Goal: Task Accomplishment & Management: Complete application form

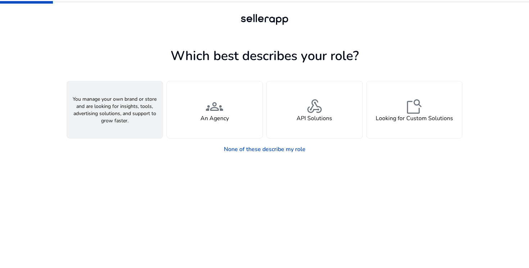
click at [112, 108] on span "person" at bounding box center [114, 106] width 17 height 17
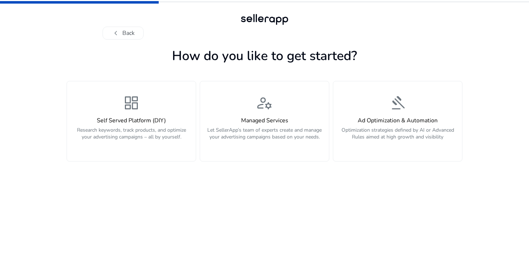
drag, startPoint x: 122, startPoint y: 111, endPoint x: 119, endPoint y: 203, distance: 92.6
click at [119, 203] on app-personalize "How do you like to get started? dashboard Self Served Platform (DIY) Research k…" at bounding box center [265, 156] width 396 height 223
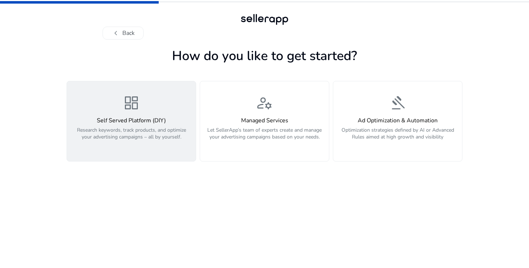
click at [139, 123] on h4 "Self Served Platform (DIY)" at bounding box center [131, 120] width 120 height 7
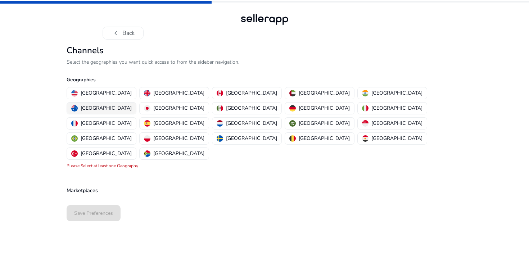
click at [132, 104] on p "[GEOGRAPHIC_DATA]" at bounding box center [106, 108] width 51 height 8
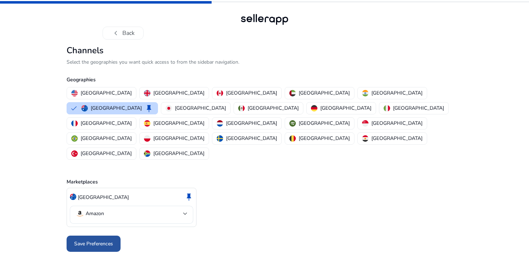
click at [99, 240] on span "Save Preferences" at bounding box center [93, 244] width 39 height 8
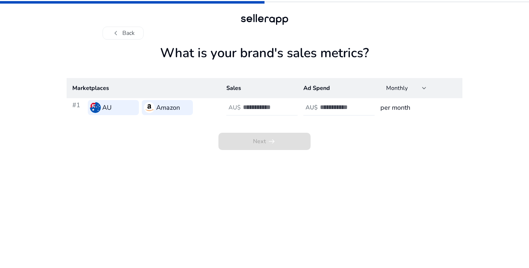
click at [246, 108] on input "number" at bounding box center [267, 107] width 49 height 8
click at [288, 104] on input "*" at bounding box center [267, 107] width 49 height 8
type input "*"
click at [288, 104] on input "*" at bounding box center [267, 107] width 49 height 8
click at [317, 108] on h4 "AU$" at bounding box center [312, 107] width 12 height 7
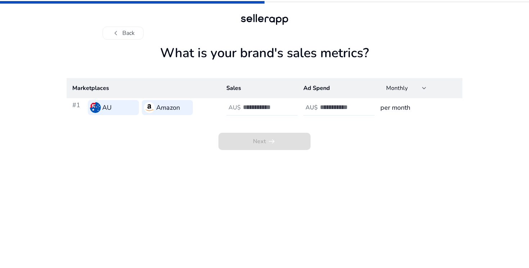
click at [389, 108] on h3 "per month" at bounding box center [419, 108] width 76 height 10
click at [268, 108] on input "*" at bounding box center [267, 107] width 49 height 8
click at [266, 109] on input "*" at bounding box center [267, 107] width 49 height 8
type input "*"
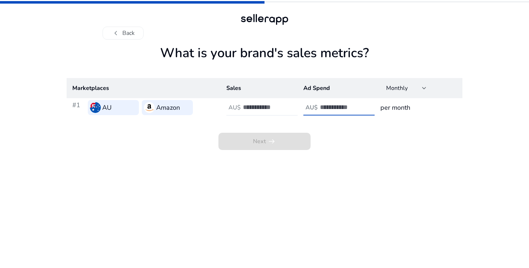
click at [328, 108] on input "number" at bounding box center [344, 107] width 49 height 8
type input "*"
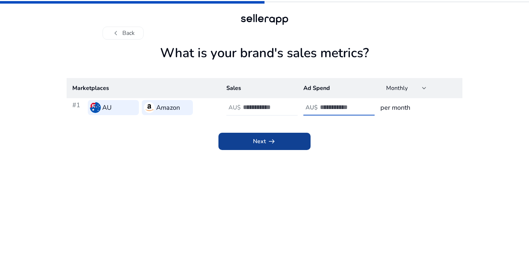
click at [284, 149] on span at bounding box center [265, 141] width 92 height 17
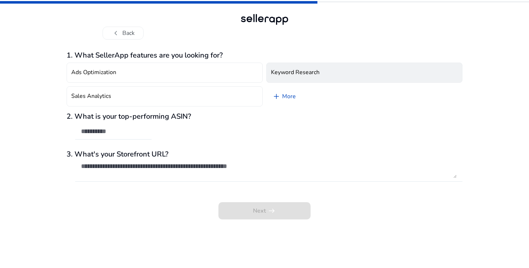
click at [302, 67] on button "Keyword Research" at bounding box center [364, 73] width 196 height 20
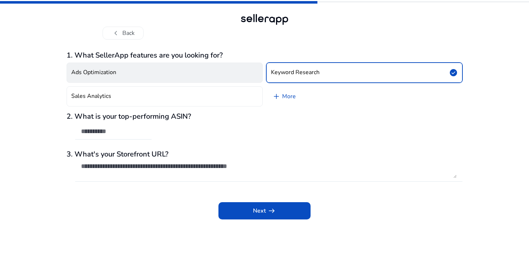
click at [242, 74] on button "Ads Optimization" at bounding box center [165, 73] width 196 height 20
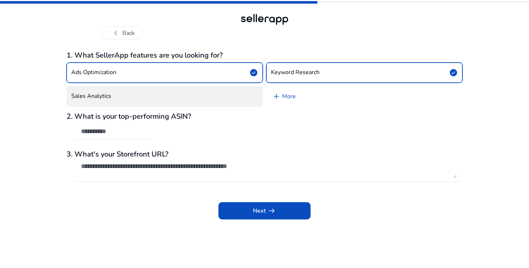
click at [230, 94] on button "Sales Analytics" at bounding box center [165, 96] width 196 height 20
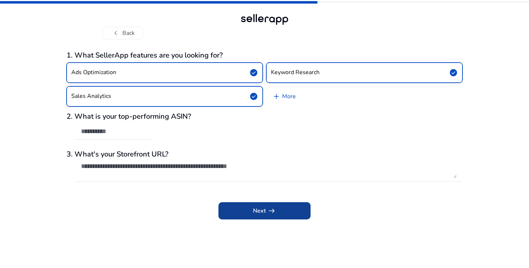
click at [252, 214] on span at bounding box center [265, 210] width 92 height 17
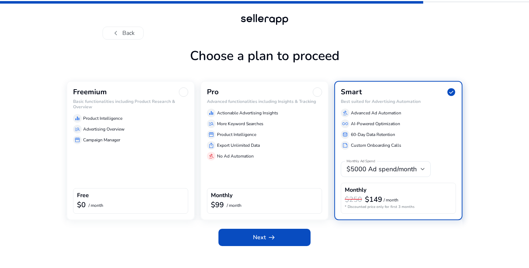
click at [140, 159] on div "Freemium Basic functionalities including Product Research & Overview equalizer …" at bounding box center [131, 150] width 128 height 139
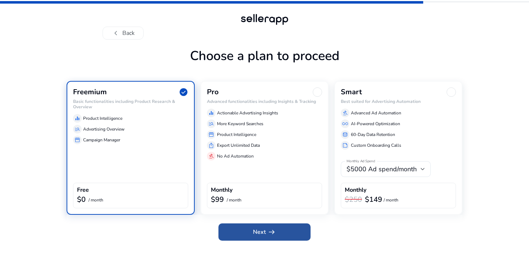
click at [243, 229] on span at bounding box center [265, 232] width 92 height 17
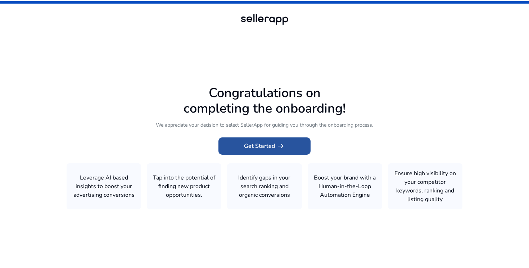
click at [275, 149] on app-icon "arrow_right_alt" at bounding box center [280, 146] width 10 height 9
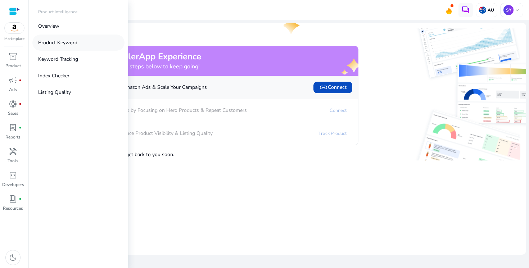
click at [67, 41] on p "Product Keyword" at bounding box center [57, 43] width 39 height 8
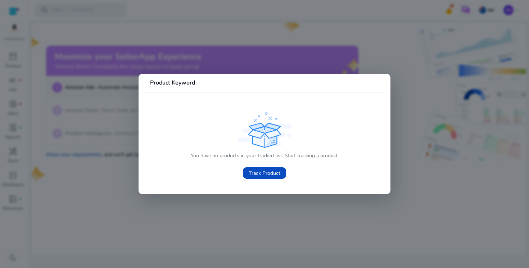
click at [266, 49] on div at bounding box center [264, 134] width 529 height 268
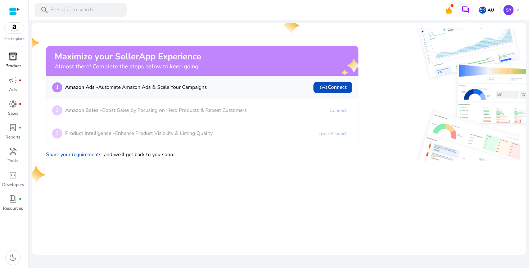
click at [12, 63] on p "Product" at bounding box center [12, 66] width 15 height 6
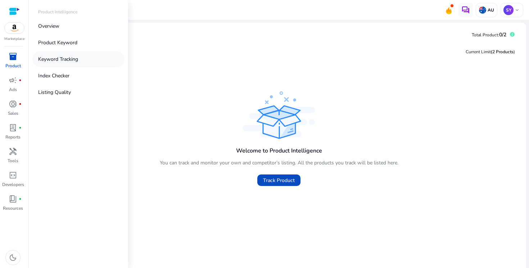
click at [54, 58] on p "Keyword Tracking" at bounding box center [58, 59] width 40 height 8
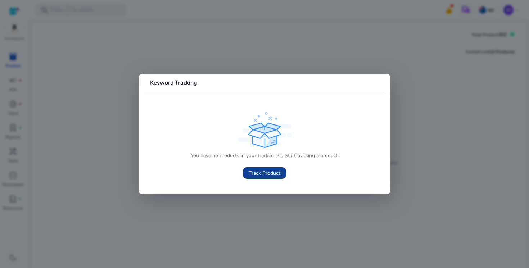
click at [251, 170] on span "Track Product" at bounding box center [265, 174] width 32 height 8
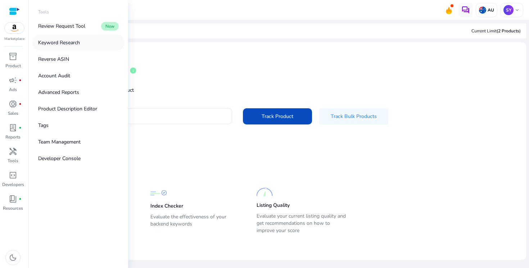
click at [81, 46] on link "Keyword Research" at bounding box center [78, 43] width 92 height 16
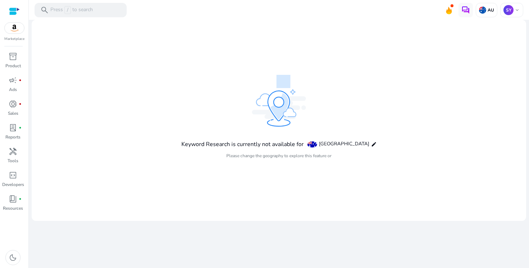
click at [167, 111] on mat-card "Keyword Research is currently not available for [GEOGRAPHIC_DATA] edit Please c…" at bounding box center [279, 120] width 495 height 201
click at [257, 143] on h4 "Keyword Research is currently not available for" at bounding box center [242, 144] width 122 height 7
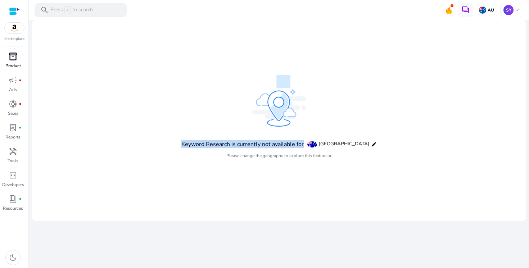
click at [17, 63] on p "Product" at bounding box center [12, 66] width 15 height 6
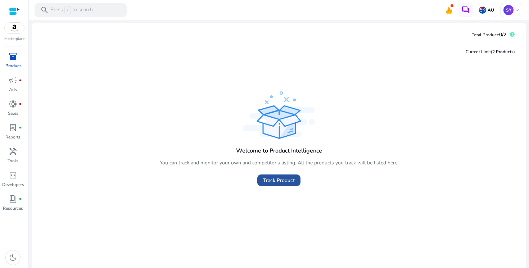
click at [274, 181] on span "Track Product" at bounding box center [279, 181] width 32 height 8
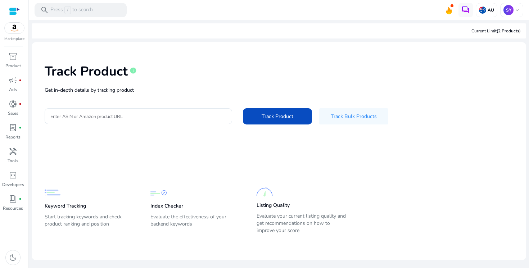
click at [145, 96] on div "Track Product info Get in-depth details by tracking product Enter ASIN or Amazo…" at bounding box center [278, 93] width 483 height 91
click at [141, 112] on div at bounding box center [138, 116] width 176 height 16
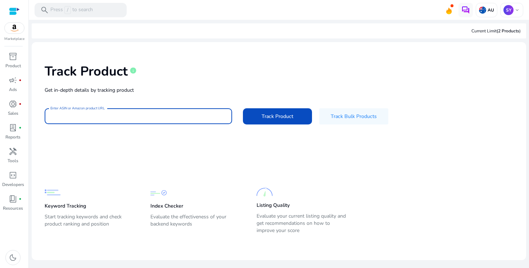
paste input "**********"
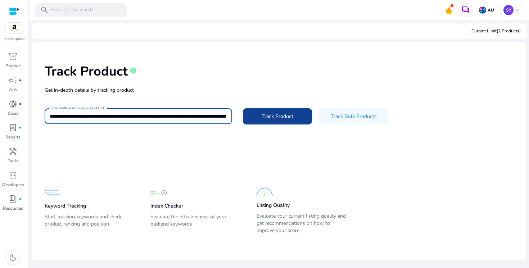
type input "**********"
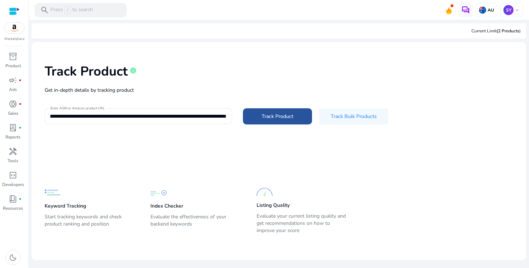
scroll to position [0, 0]
click at [288, 121] on span at bounding box center [277, 116] width 69 height 17
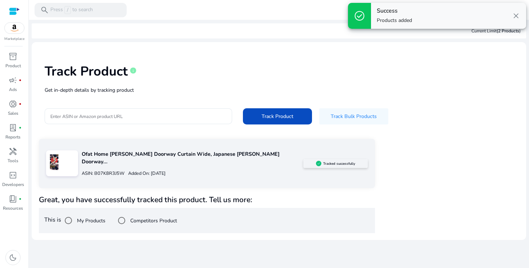
click at [151, 217] on label "Competitors Product" at bounding box center [153, 221] width 48 height 8
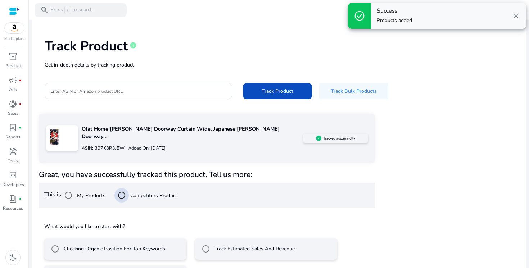
scroll to position [47, 0]
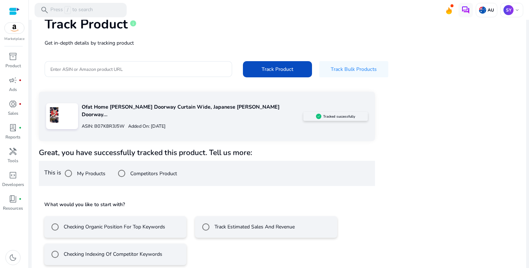
click at [238, 223] on label "Track Estimated Sales And Revenue" at bounding box center [254, 227] width 82 height 8
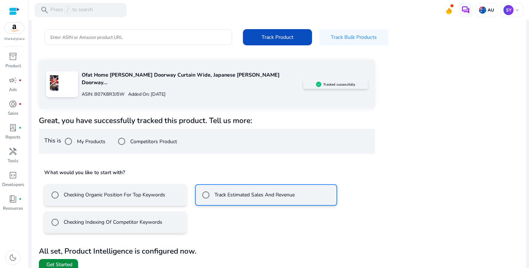
click at [67, 261] on span "Get Started" at bounding box center [59, 264] width 26 height 7
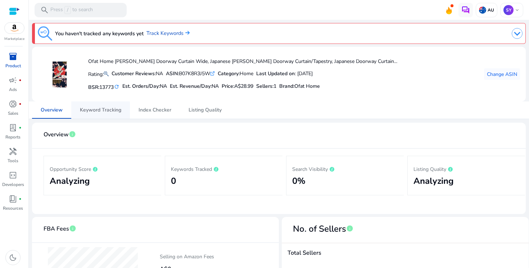
click at [114, 105] on span "Keyword Tracking" at bounding box center [100, 110] width 41 height 17
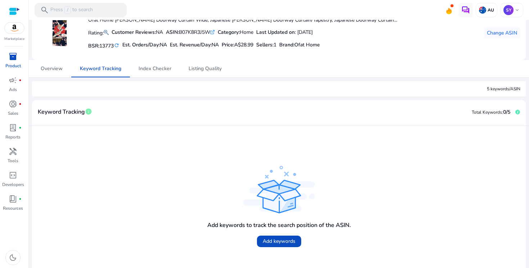
scroll to position [44, 0]
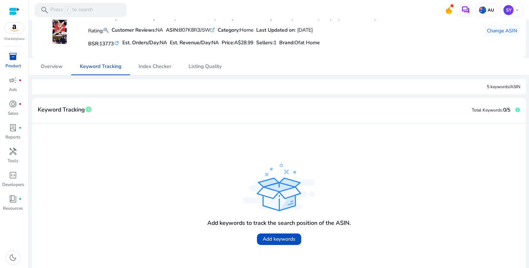
click at [301, 242] on div "Add keywords to track the search position of the ASIN. Add keywords" at bounding box center [279, 230] width 144 height 34
click at [288, 236] on span "Add keywords" at bounding box center [279, 239] width 33 height 8
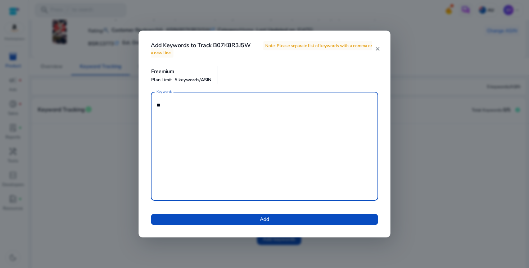
type textarea "*"
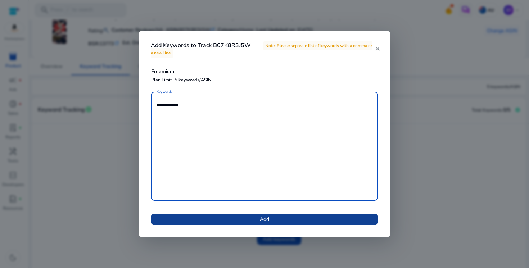
type textarea "**********"
click at [302, 220] on span at bounding box center [265, 219] width 228 height 17
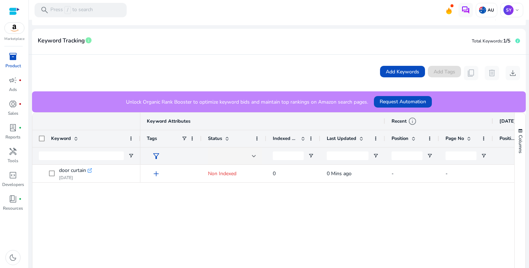
scroll to position [117, 0]
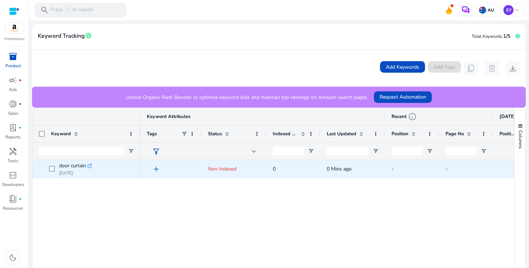
click at [236, 169] on span "Non Indexed" at bounding box center [222, 169] width 28 height 7
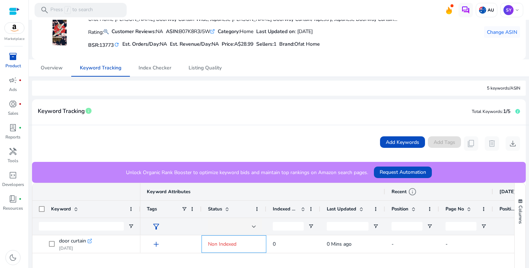
scroll to position [12, 0]
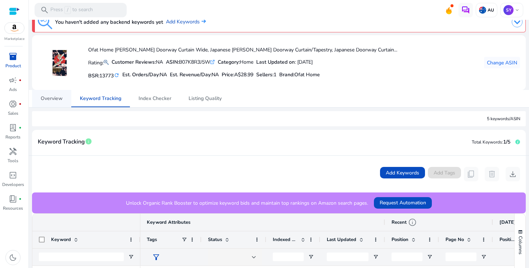
click at [62, 103] on span "Overview" at bounding box center [52, 98] width 22 height 17
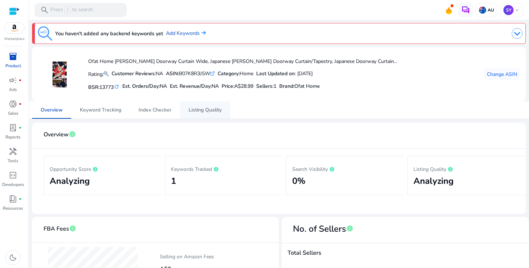
click at [213, 112] on span "Listing Quality" at bounding box center [205, 110] width 33 height 5
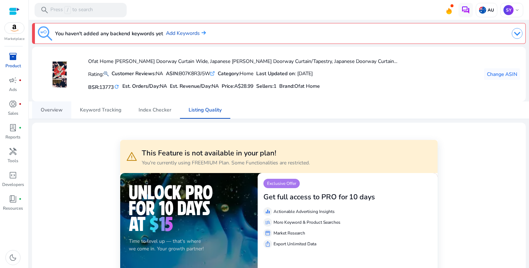
click at [66, 113] on link "Overview" at bounding box center [51, 110] width 39 height 17
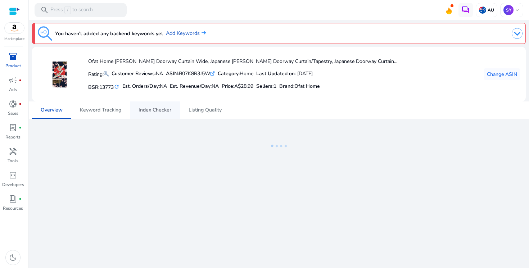
click at [146, 104] on span "Index Checker" at bounding box center [155, 110] width 33 height 17
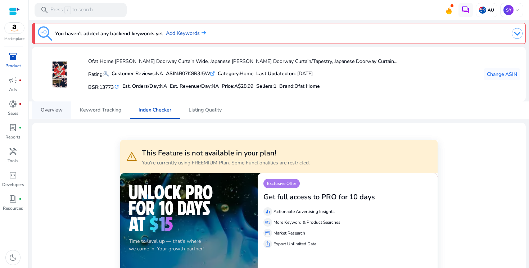
click at [50, 111] on span "Overview" at bounding box center [52, 110] width 22 height 5
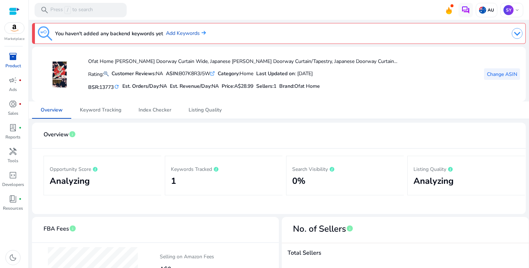
click at [499, 73] on span "Change ASIN" at bounding box center [502, 75] width 30 height 8
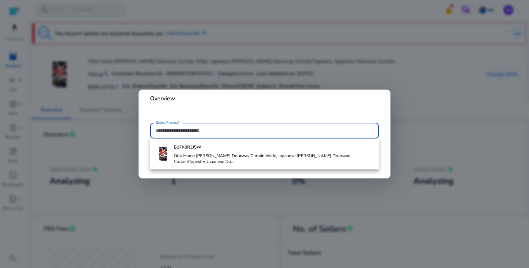
click at [251, 75] on div at bounding box center [264, 134] width 529 height 268
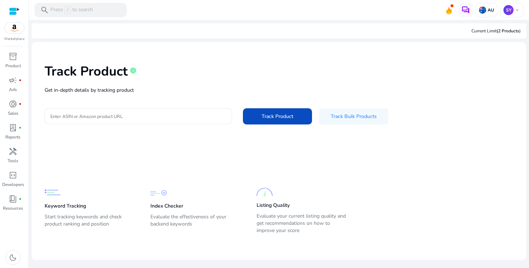
click at [114, 95] on div "Track Product info Get in-depth details by tracking product Enter ASIN or Amazo…" at bounding box center [278, 93] width 483 height 91
click at [116, 122] on div at bounding box center [138, 116] width 176 height 16
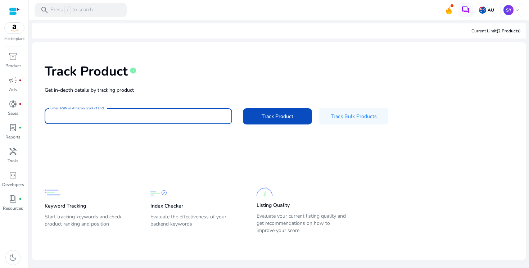
paste input "**********"
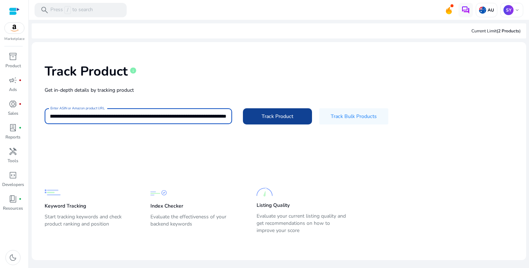
type input "**********"
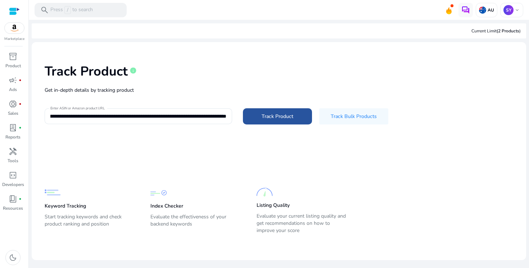
click at [284, 118] on span "Track Product" at bounding box center [278, 117] width 32 height 8
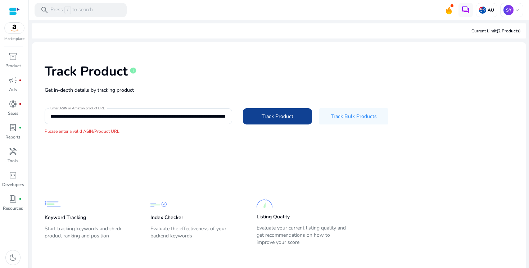
click at [254, 119] on span at bounding box center [277, 116] width 69 height 17
click at [204, 111] on div "**********" at bounding box center [138, 116] width 176 height 16
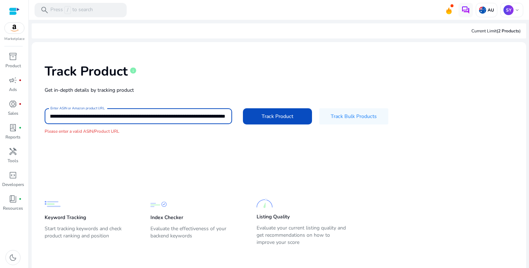
scroll to position [0, 0]
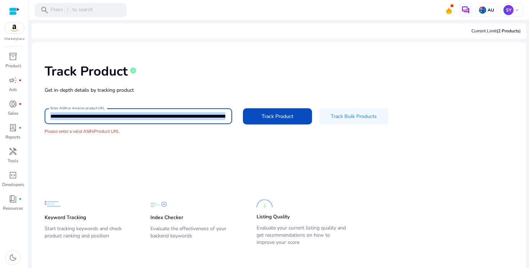
click at [204, 111] on div "**********" at bounding box center [138, 116] width 176 height 16
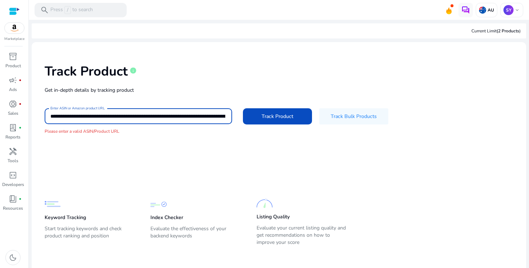
scroll to position [0, 1891]
click at [203, 120] on input "**********" at bounding box center [137, 116] width 175 height 8
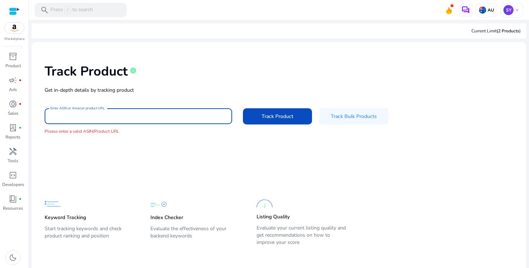
scroll to position [0, 0]
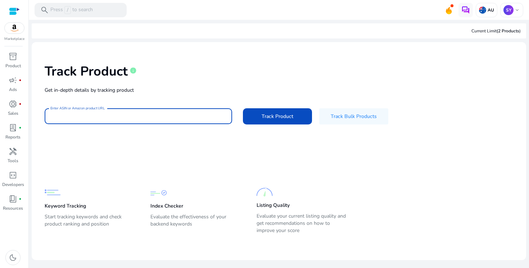
paste input "**********"
type input "**********"
click at [293, 124] on span at bounding box center [277, 116] width 69 height 17
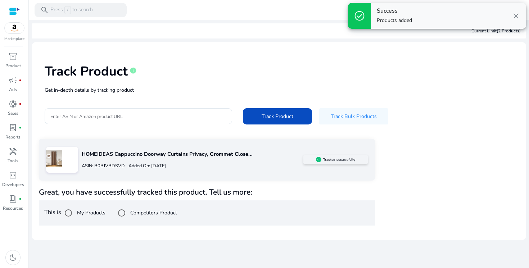
click at [138, 213] on label "Competitors Product" at bounding box center [153, 213] width 48 height 8
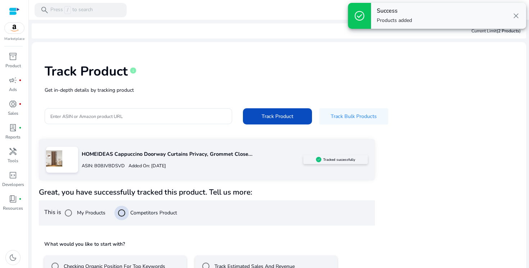
scroll to position [47, 0]
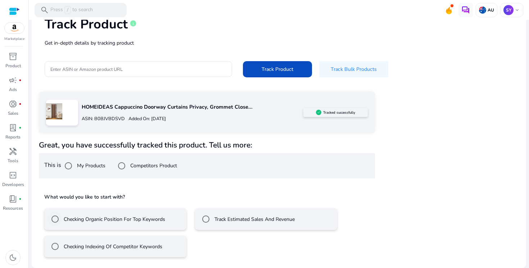
click at [153, 219] on label "Checking Organic Position For Top Keywords" at bounding box center [113, 220] width 103 height 8
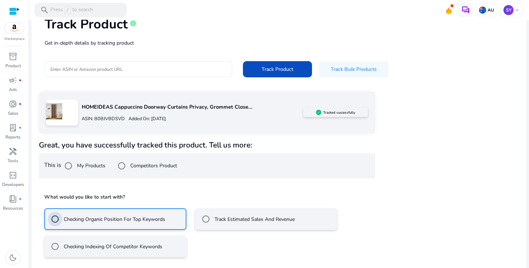
scroll to position [79, 0]
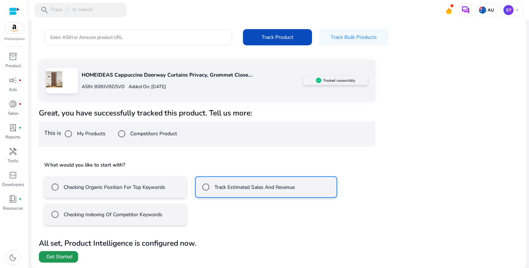
click at [61, 255] on span "Get Started" at bounding box center [59, 256] width 26 height 7
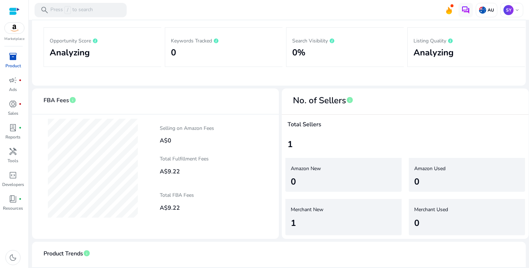
scroll to position [129, 0]
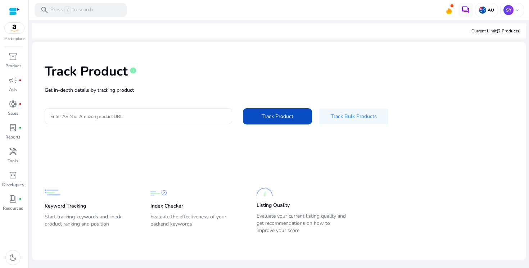
click at [103, 95] on div "Track Product info Get in-depth details by tracking product Enter ASIN or Amazo…" at bounding box center [278, 93] width 483 height 91
click at [103, 116] on input "Enter ASIN or Amazon product URL" at bounding box center [138, 116] width 176 height 8
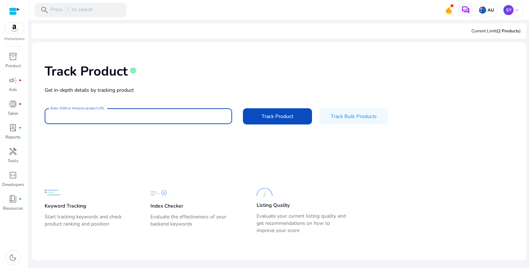
paste input "**********"
type input "**********"
click at [263, 110] on span at bounding box center [277, 116] width 69 height 17
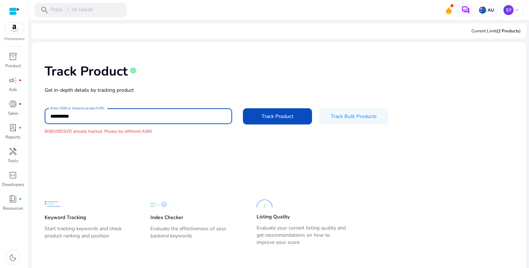
click at [147, 117] on input "**********" at bounding box center [138, 116] width 176 height 8
click at [288, 112] on span at bounding box center [277, 116] width 69 height 17
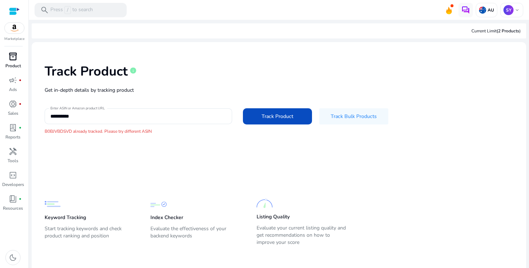
click at [13, 65] on p "Product" at bounding box center [12, 66] width 15 height 6
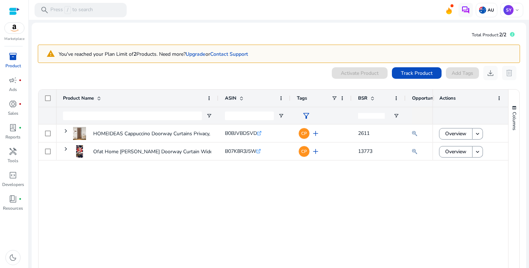
click at [190, 96] on div "Product Name" at bounding box center [133, 98] width 141 height 14
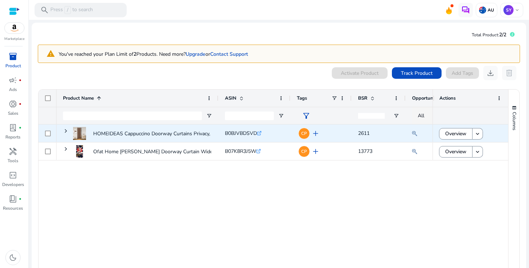
click at [91, 134] on div "HOMEIDEAS Cappuccino Doorway Curtains Privacy, Grommet Closet..." at bounding box center [142, 133] width 138 height 19
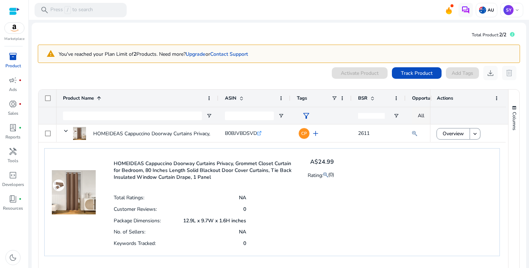
scroll to position [10, 0]
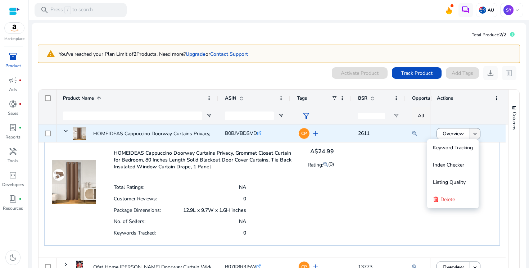
click at [476, 133] on mat-icon "keyboard_arrow_down" at bounding box center [475, 134] width 6 height 6
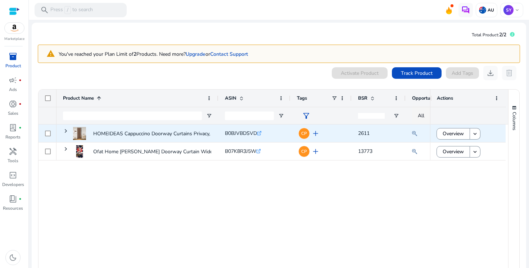
scroll to position [0, 0]
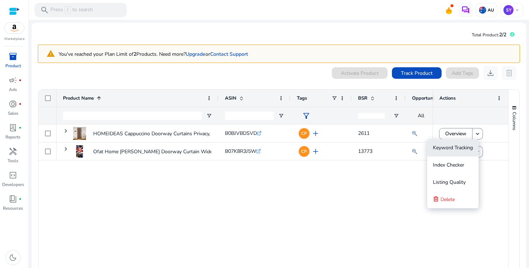
click at [467, 148] on span "Keyword Tracking" at bounding box center [453, 147] width 40 height 7
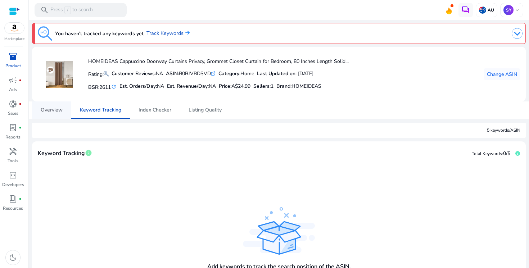
click at [65, 112] on link "Overview" at bounding box center [51, 110] width 39 height 17
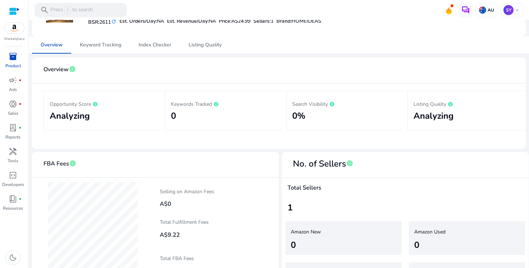
scroll to position [39, 0]
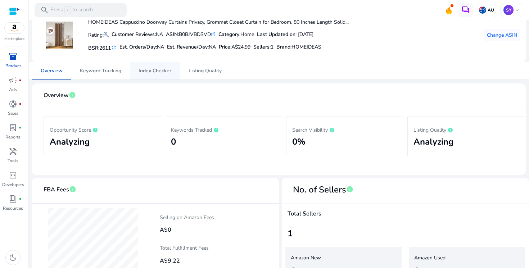
click at [138, 66] on link "Index Checker" at bounding box center [155, 70] width 50 height 17
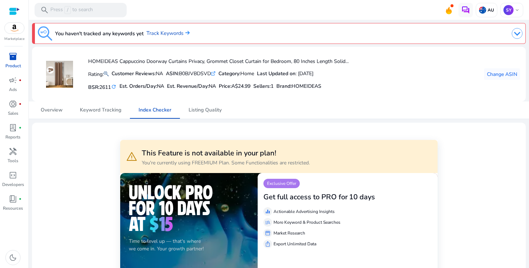
click at [109, 93] on div "HOMEIDEAS Cappuccino Doorway Curtains Privacy, Grommet Closet Curtain for Bedro…" at bounding box center [193, 74] width 311 height 43
click at [105, 108] on span "Keyword Tracking" at bounding box center [100, 110] width 41 height 5
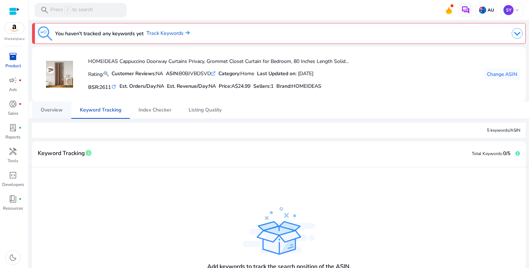
click at [47, 114] on span "Overview" at bounding box center [52, 110] width 22 height 17
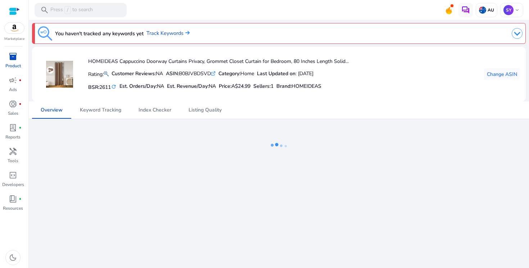
click at [15, 57] on span "inventory_2" at bounding box center [13, 56] width 9 height 9
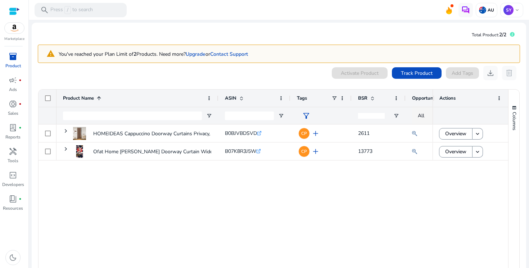
click at [183, 201] on div "HOMEIDEAS Cappuccino Doorway Curtains Privacy, Grommet Closet... B0BJVBDSVD .st…" at bounding box center [245, 201] width 376 height 152
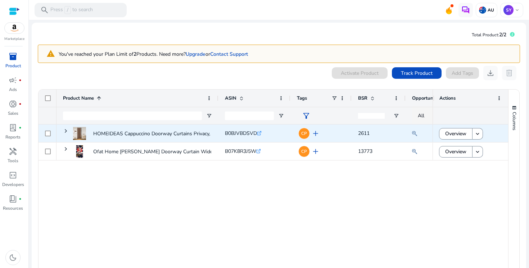
click at [316, 131] on span "add" at bounding box center [315, 133] width 9 height 9
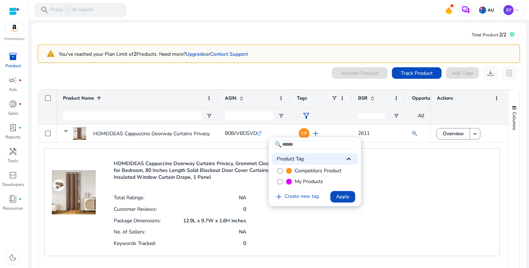
click at [368, 128] on div at bounding box center [264, 134] width 529 height 268
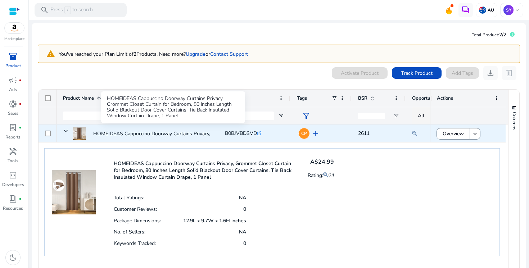
click at [162, 137] on p "HOMEIDEAS Cappuccino Doorway Curtains Privacy, Grommet Closet..." at bounding box center [172, 133] width 159 height 15
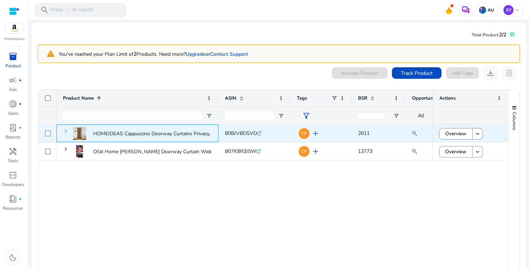
click at [66, 130] on span at bounding box center [66, 131] width 6 height 6
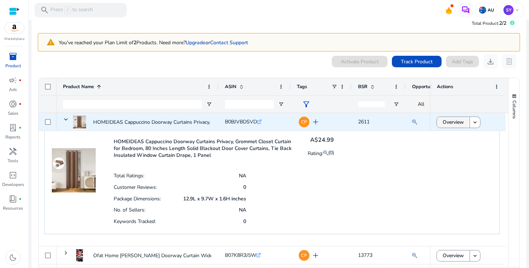
click at [453, 128] on span "Overview" at bounding box center [453, 122] width 21 height 15
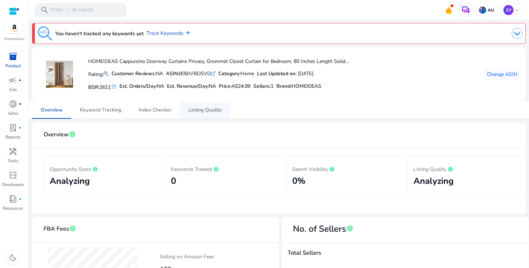
click at [202, 116] on span "Listing Quality" at bounding box center [205, 110] width 33 height 17
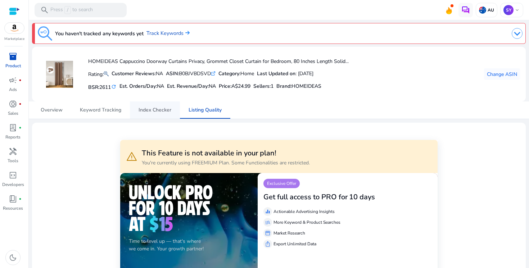
click at [164, 112] on span "Index Checker" at bounding box center [155, 110] width 33 height 5
click at [101, 109] on span "Keyword Tracking" at bounding box center [100, 110] width 41 height 5
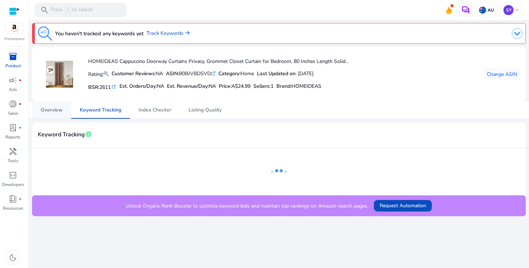
click at [50, 112] on span "Overview" at bounding box center [52, 110] width 22 height 5
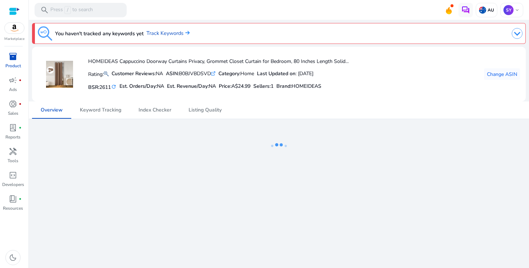
click at [17, 69] on p "Product" at bounding box center [12, 66] width 15 height 6
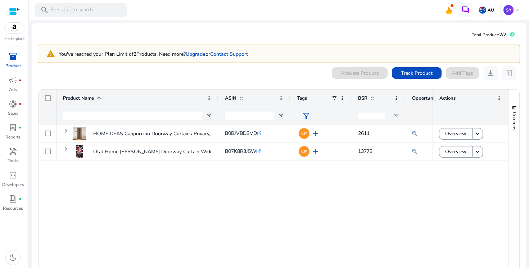
click at [140, 184] on div "HOMEIDEAS Cappuccino Doorway Curtains Privacy, Grommet Closet... B0BJVBDSVD .st…" at bounding box center [245, 201] width 376 height 152
click at [21, 60] on div "inventory_2" at bounding box center [13, 57] width 20 height 12
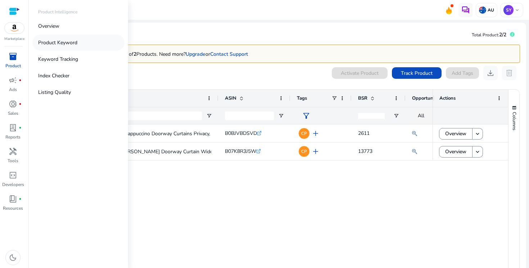
click at [53, 43] on p "Product Keyword" at bounding box center [57, 43] width 39 height 8
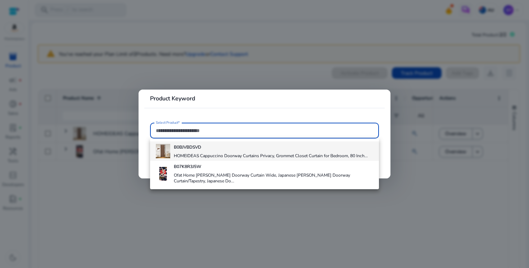
click at [186, 150] on div "B0BJVBDSVD HOMEIDEAS Cappuccino Doorway Curtains Privacy, Grommet Closet Curtai…" at bounding box center [271, 150] width 194 height 19
type input "**********"
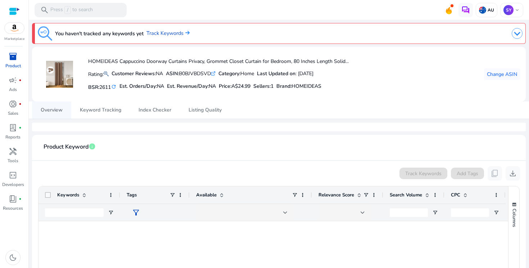
click at [66, 107] on link "Overview" at bounding box center [51, 110] width 39 height 17
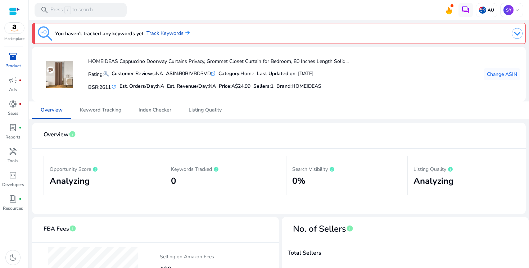
click at [13, 62] on div "inventory_2" at bounding box center [13, 57] width 20 height 12
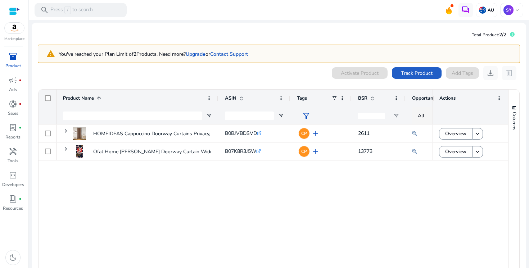
click at [405, 73] on span "Track Product" at bounding box center [417, 73] width 32 height 8
